Goal: Check status: Check status

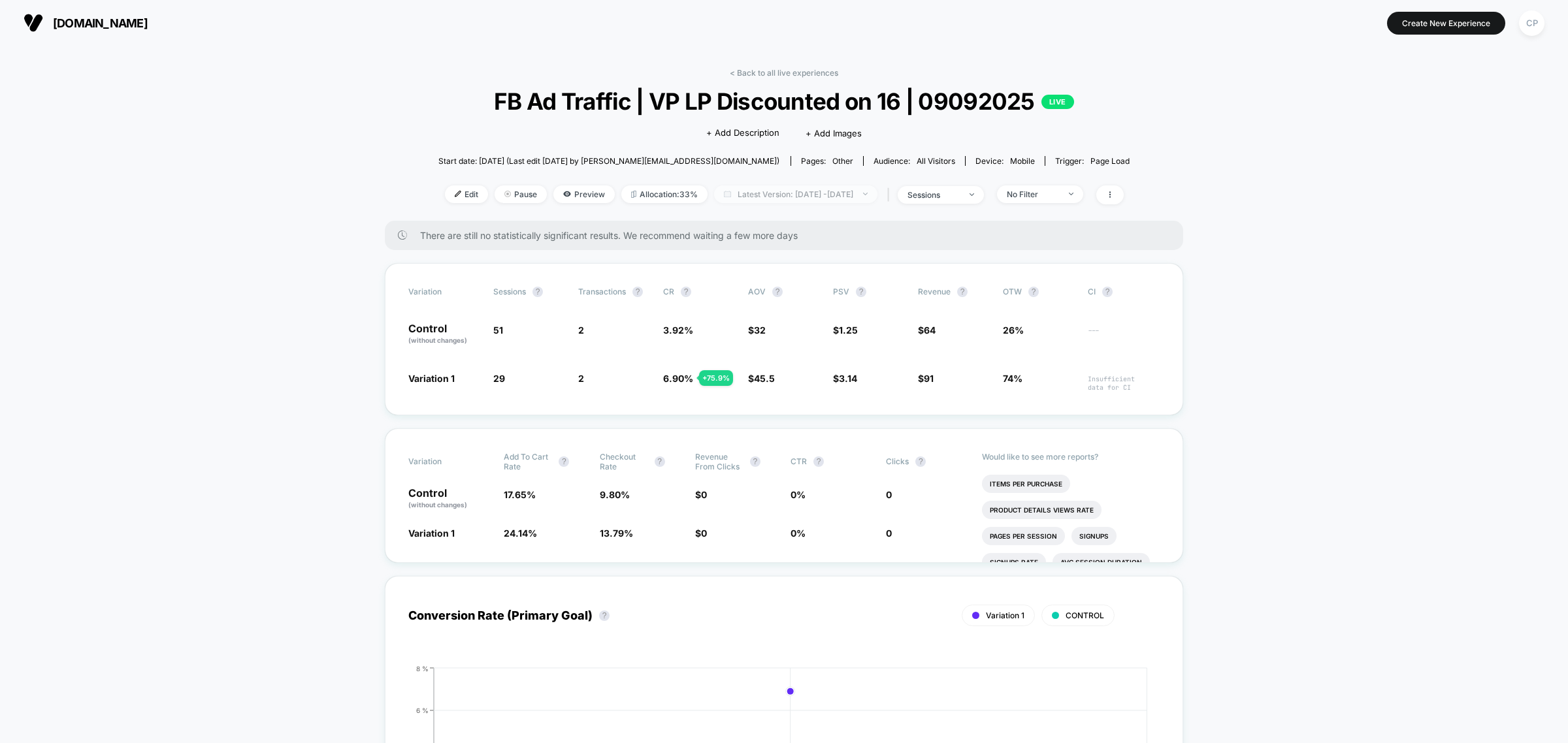
click at [804, 191] on span "Latest Version: [DATE] - [DATE]" at bounding box center [795, 195] width 163 height 18
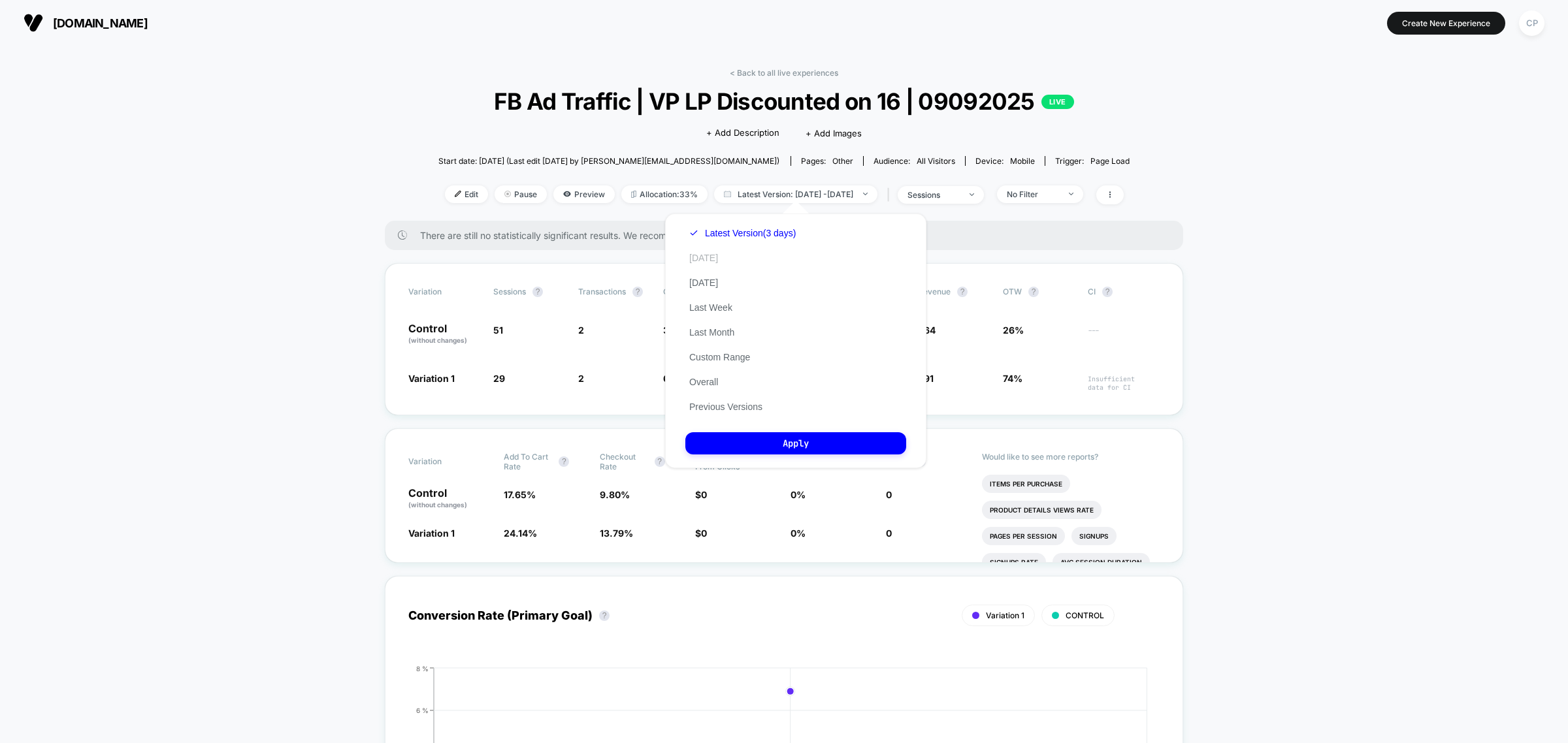
click at [699, 256] on button "Today" at bounding box center [704, 257] width 37 height 12
click at [756, 440] on button "Apply" at bounding box center [795, 443] width 221 height 23
